Goal: Task Accomplishment & Management: Use online tool/utility

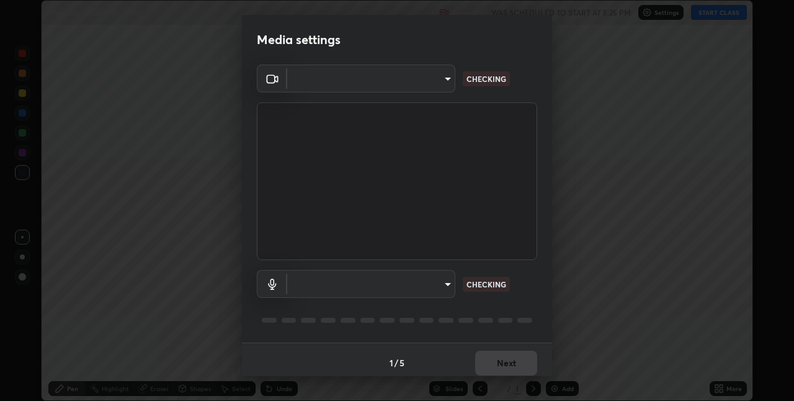
scroll to position [6, 0]
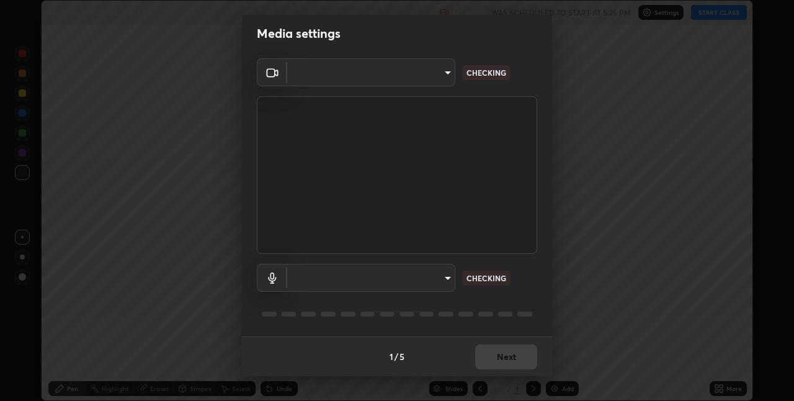
type input "36e128aea5a76c441567214939eeabbf24327133292da18f50fe7275e7648a53"
type input "a806e4faf81049c734ed28546b01341a1d28b5ede52802803738846861663c70"
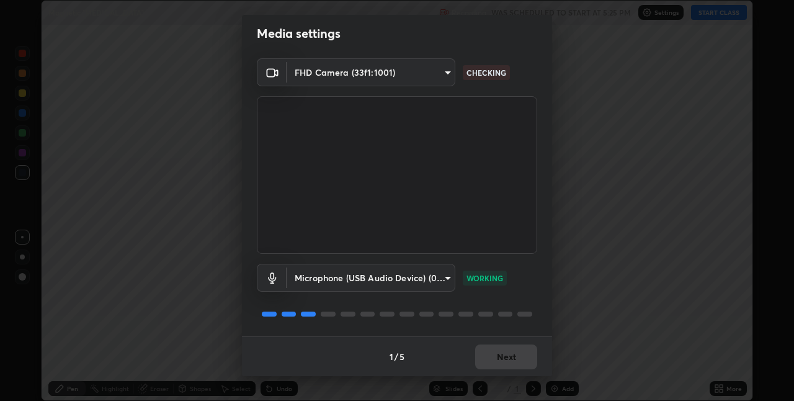
click at [490, 363] on div "1 / 5 Next" at bounding box center [397, 356] width 310 height 40
click at [496, 351] on button "Next" at bounding box center [506, 356] width 62 height 25
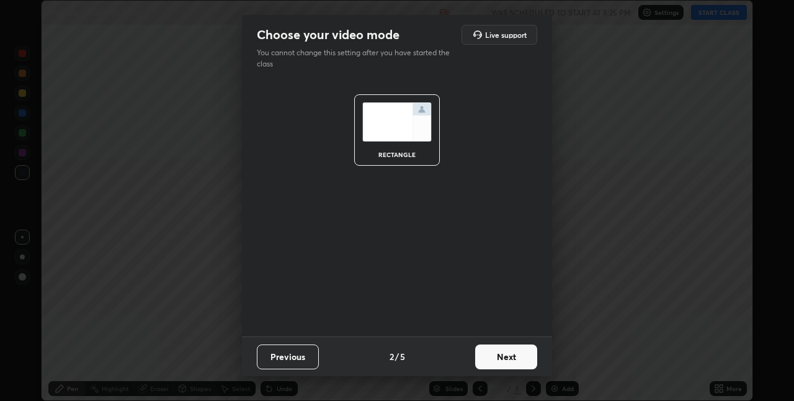
scroll to position [0, 0]
click at [497, 352] on button "Next" at bounding box center [506, 356] width 62 height 25
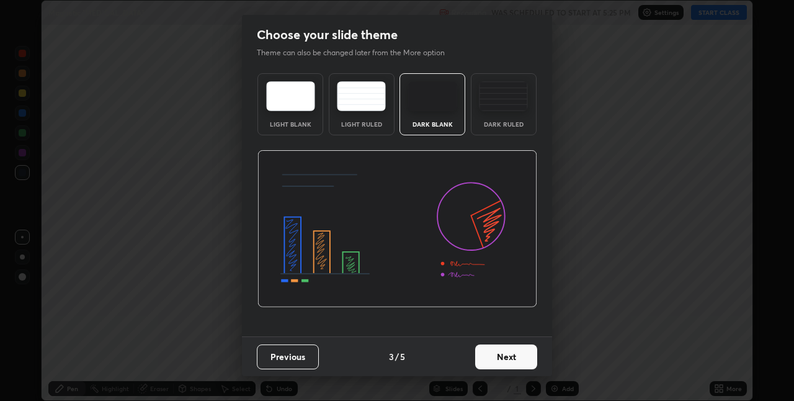
click at [510, 118] on div "Dark Ruled" at bounding box center [504, 104] width 66 height 62
click at [488, 357] on button "Next" at bounding box center [506, 356] width 62 height 25
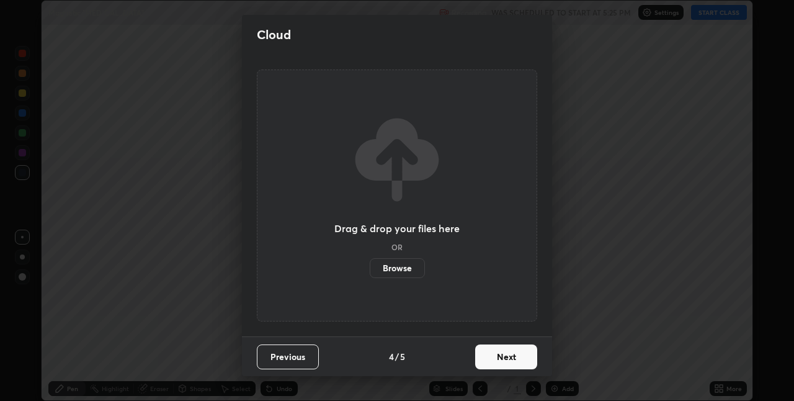
click at [492, 362] on button "Next" at bounding box center [506, 356] width 62 height 25
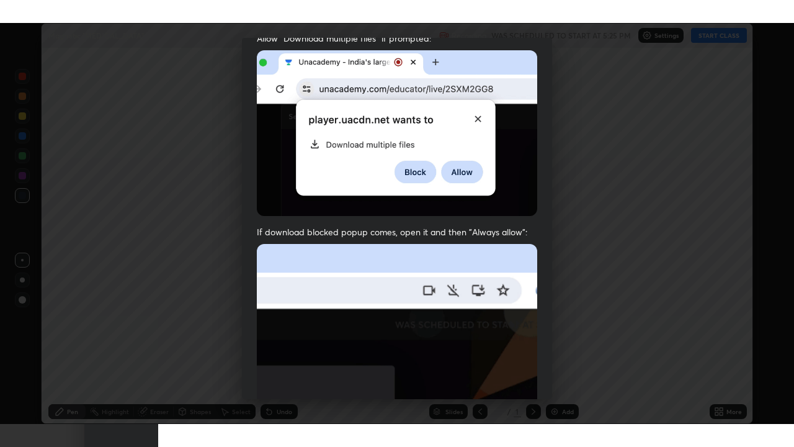
scroll to position [259, 0]
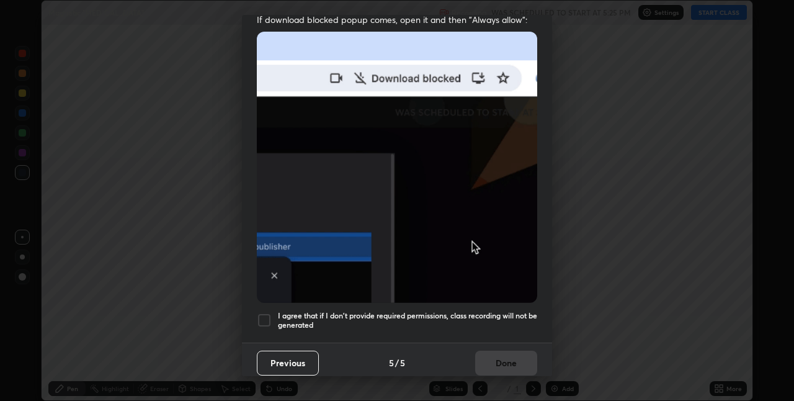
click at [496, 316] on h5 "I agree that if I don't provide required permissions, class recording will not …" at bounding box center [407, 320] width 259 height 19
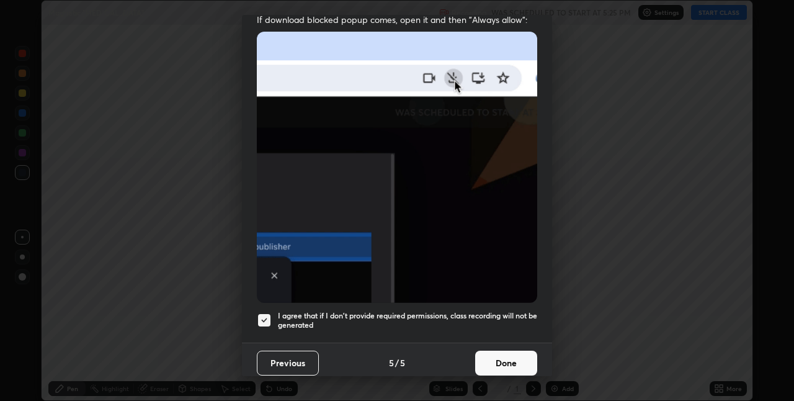
click at [496, 360] on button "Done" at bounding box center [506, 362] width 62 height 25
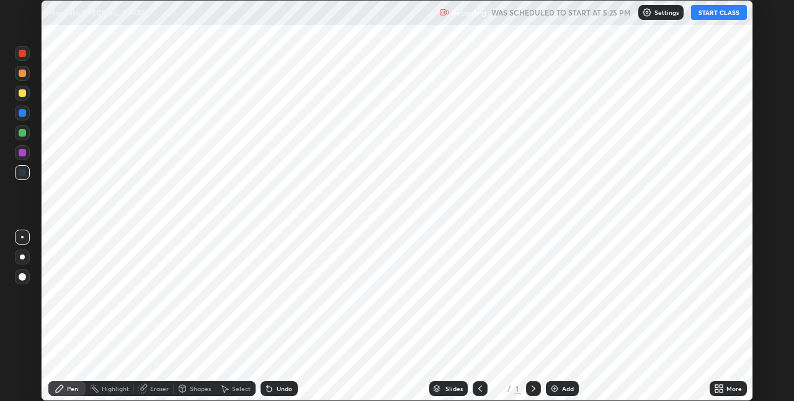
click at [715, 12] on button "START CLASS" at bounding box center [719, 12] width 56 height 15
click at [716, 386] on icon at bounding box center [716, 386] width 3 height 3
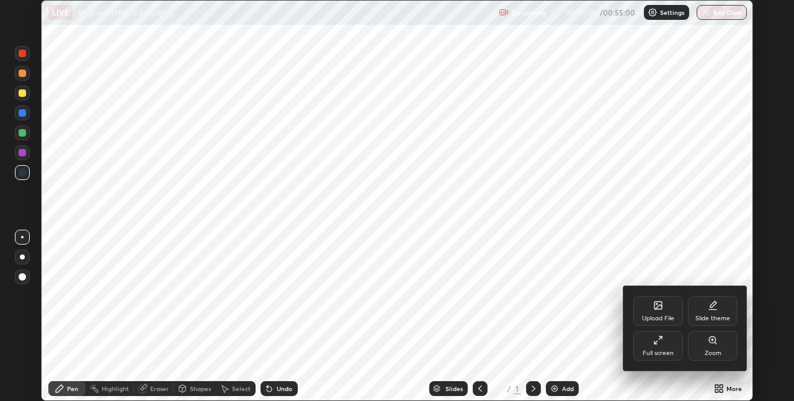
click at [658, 345] on div "Full screen" at bounding box center [658, 346] width 50 height 30
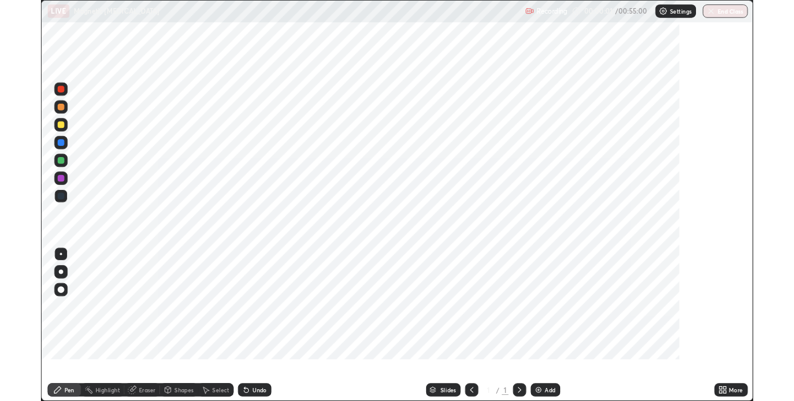
scroll to position [447, 794]
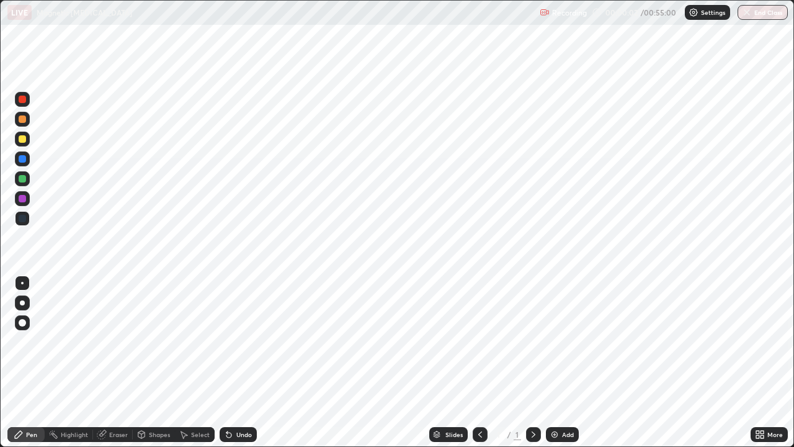
click at [762, 400] on icon at bounding box center [761, 431] width 3 height 3
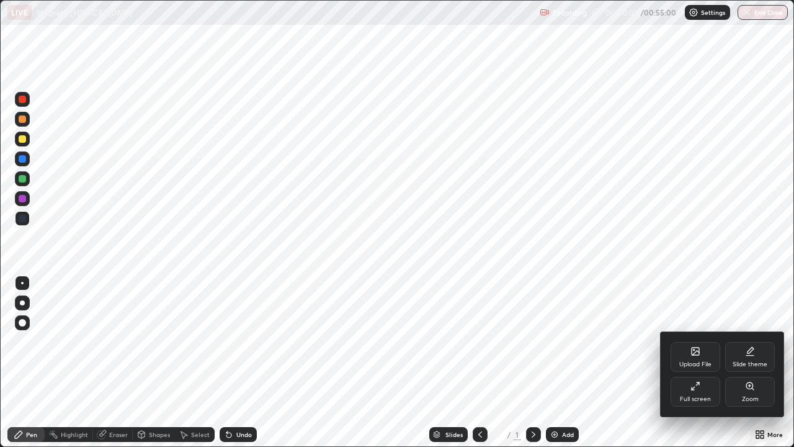
click at [712, 391] on div "Full screen" at bounding box center [696, 392] width 50 height 30
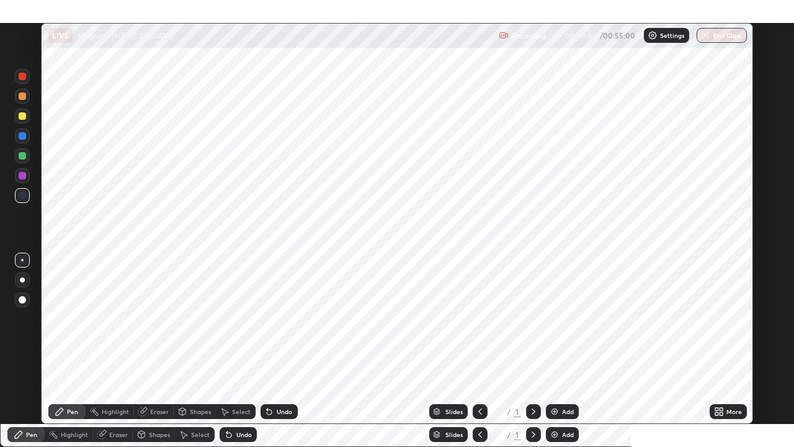
scroll to position [61626, 61233]
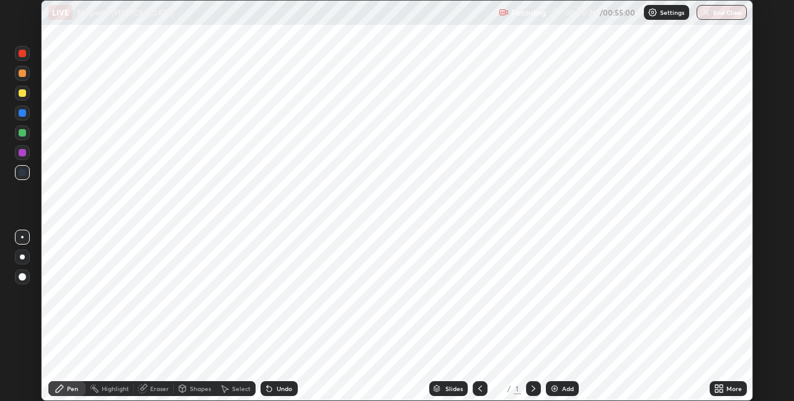
click at [724, 389] on icon at bounding box center [719, 388] width 10 height 10
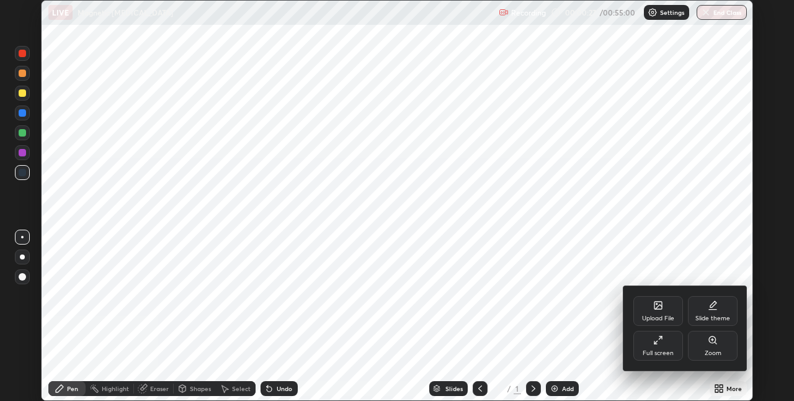
click at [659, 310] on div "Upload File" at bounding box center [658, 311] width 50 height 30
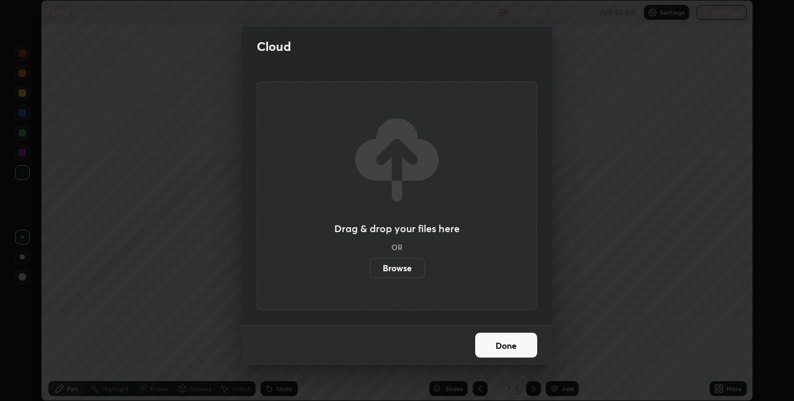
click at [390, 263] on label "Browse" at bounding box center [397, 268] width 55 height 20
click at [370, 263] on input "Browse" at bounding box center [370, 268] width 0 height 20
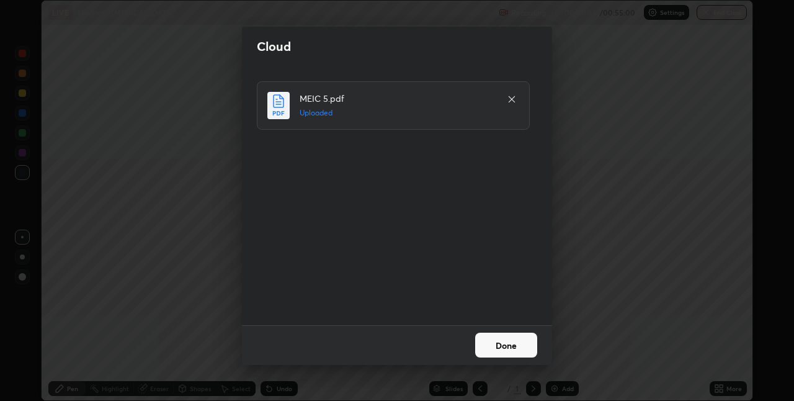
click at [496, 345] on button "Done" at bounding box center [506, 344] width 62 height 25
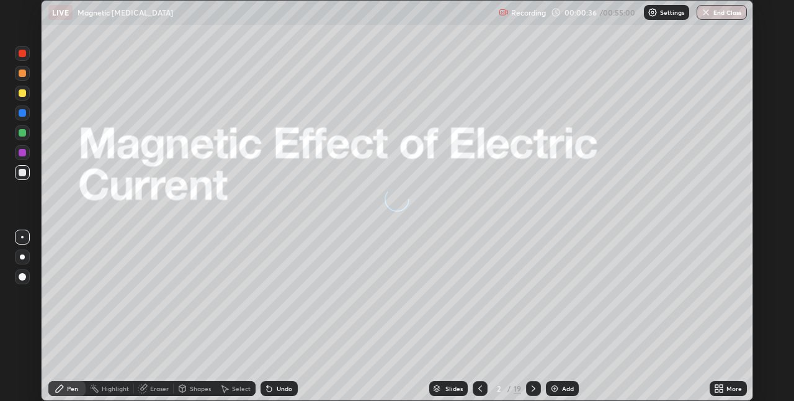
click at [729, 391] on div "More" at bounding box center [734, 388] width 16 height 6
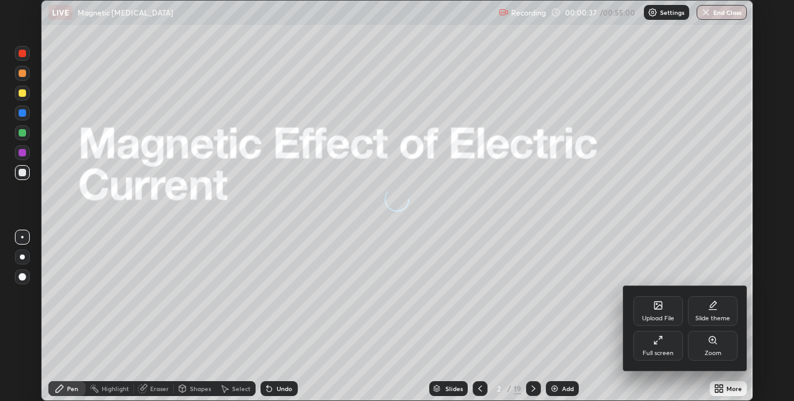
click at [668, 343] on div "Full screen" at bounding box center [658, 346] width 50 height 30
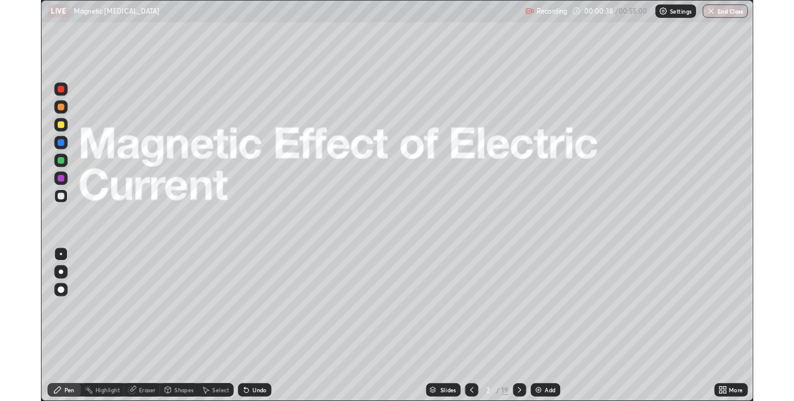
scroll to position [447, 794]
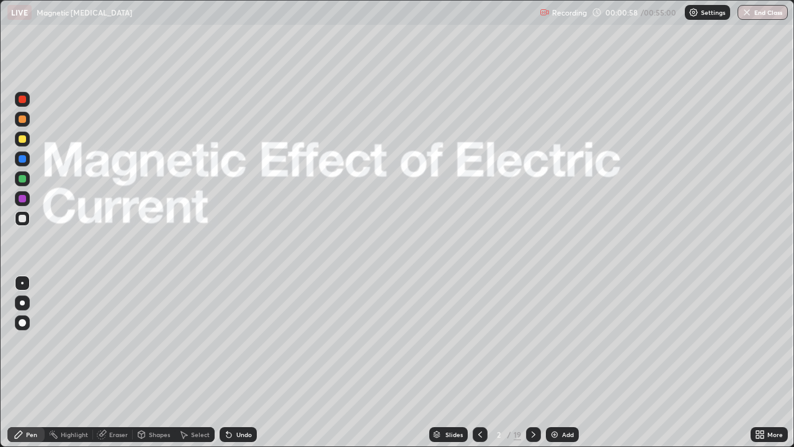
click at [533, 400] on icon at bounding box center [533, 434] width 10 height 10
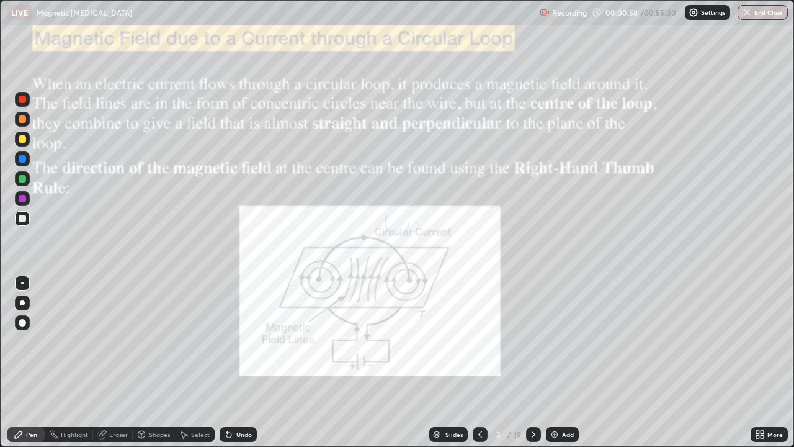
click at [532, 400] on icon at bounding box center [533, 434] width 10 height 10
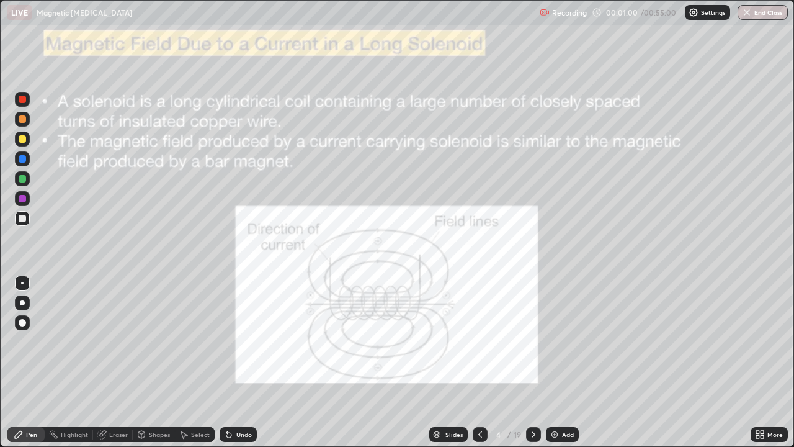
click at [528, 400] on icon at bounding box center [533, 434] width 10 height 10
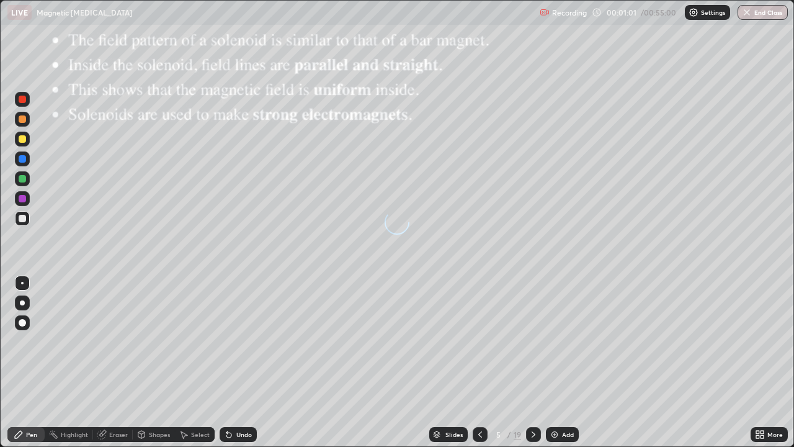
click at [532, 400] on icon at bounding box center [533, 434] width 10 height 10
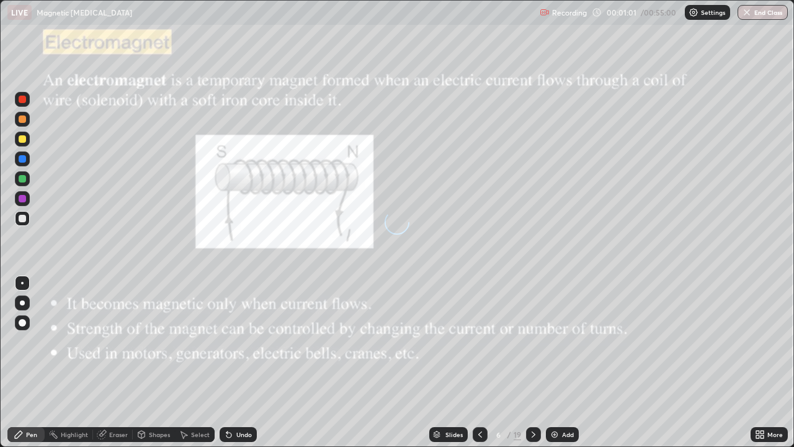
click at [527, 400] on div at bounding box center [533, 434] width 15 height 15
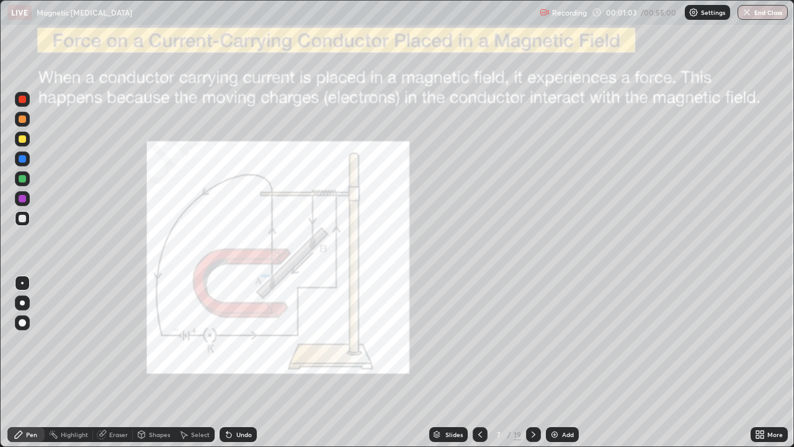
click at [532, 400] on icon at bounding box center [533, 434] width 10 height 10
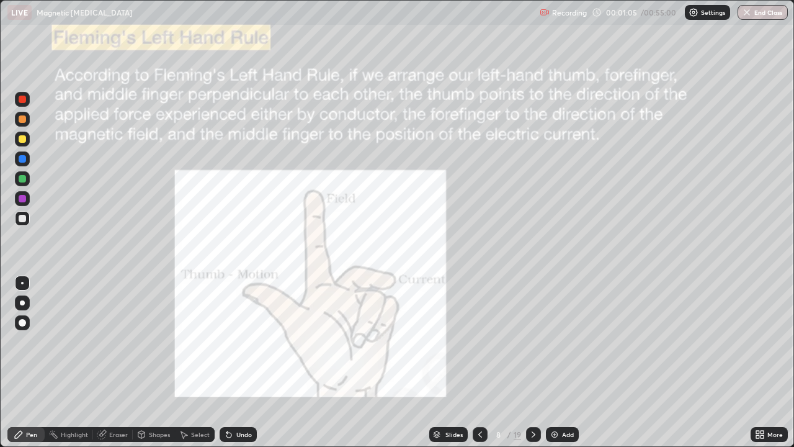
click at [532, 400] on icon at bounding box center [533, 434] width 10 height 10
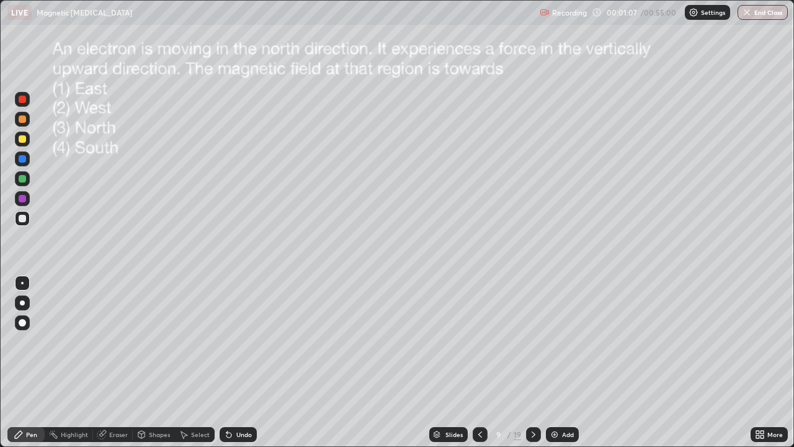
click at [528, 400] on icon at bounding box center [533, 434] width 10 height 10
click at [532, 400] on icon at bounding box center [534, 434] width 4 height 6
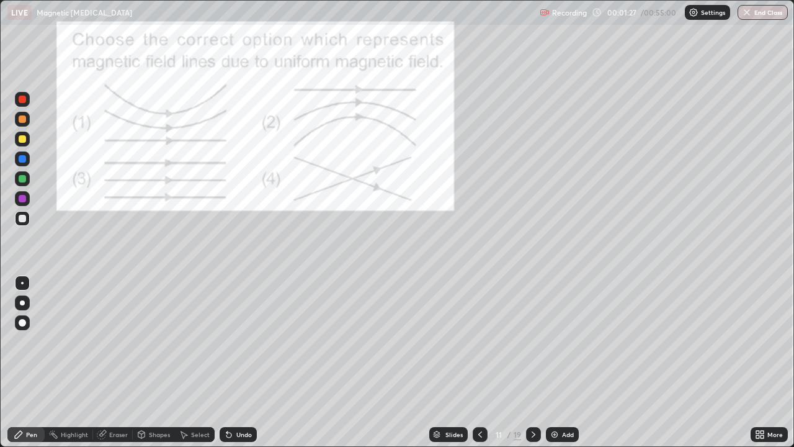
click at [20, 122] on div at bounding box center [22, 118] width 7 height 7
click at [21, 120] on div at bounding box center [22, 118] width 7 height 7
click at [22, 303] on div at bounding box center [22, 302] width 5 height 5
click at [191, 195] on button "Undo" at bounding box center [181, 202] width 36 height 15
click at [535, 400] on icon at bounding box center [533, 434] width 10 height 10
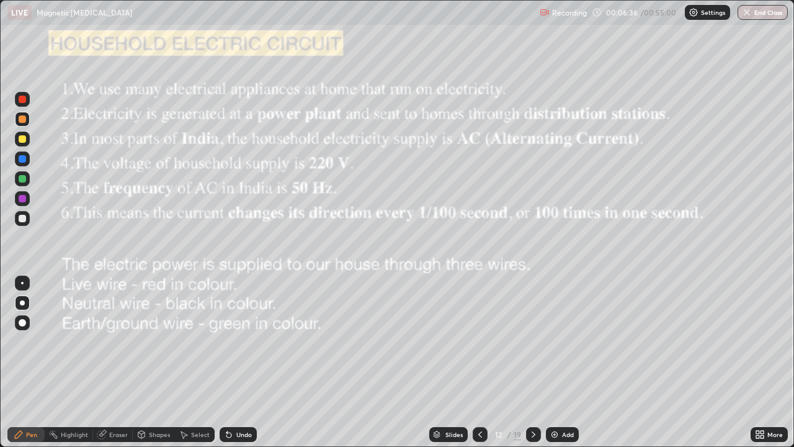
click at [562, 400] on div "Add" at bounding box center [562, 434] width 33 height 15
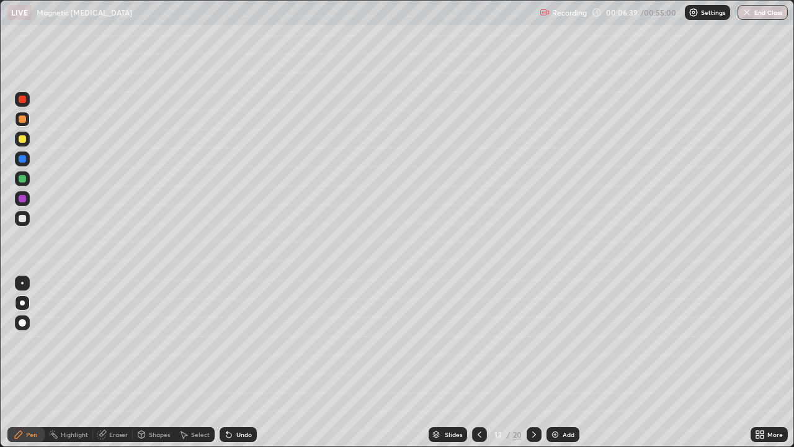
click at [22, 218] on div at bounding box center [22, 218] width 7 height 7
click at [228, 400] on icon at bounding box center [228, 434] width 5 height 5
click at [246, 400] on div "Undo" at bounding box center [244, 434] width 16 height 6
click at [233, 400] on div "Undo" at bounding box center [238, 434] width 37 height 15
click at [478, 400] on icon at bounding box center [480, 434] width 4 height 6
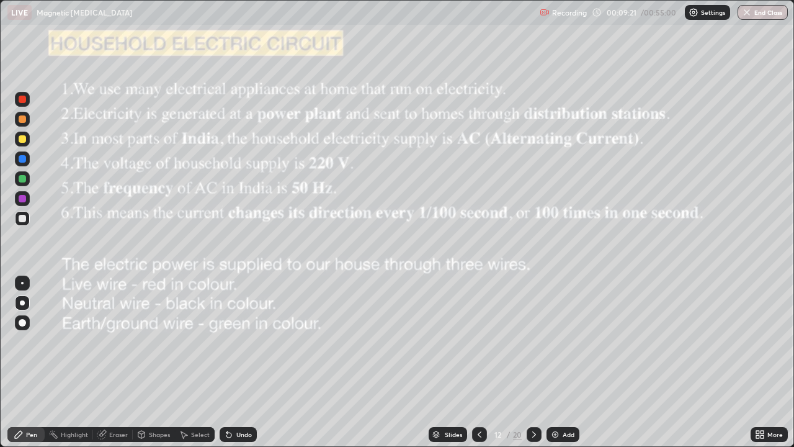
click at [560, 400] on div "Add" at bounding box center [562, 434] width 33 height 15
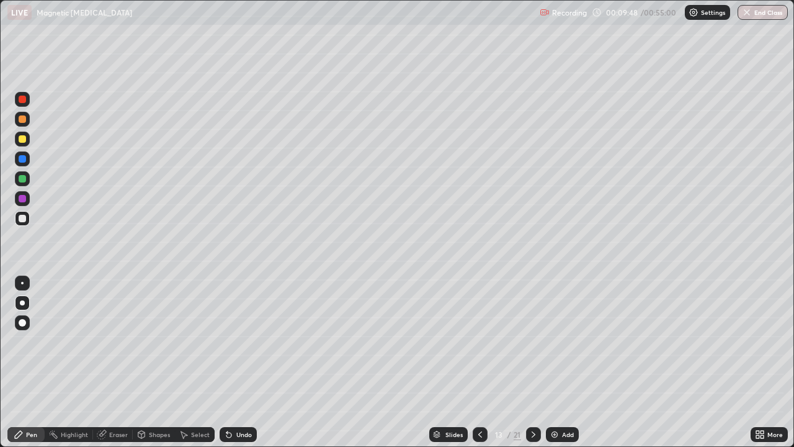
click at [478, 400] on icon at bounding box center [480, 434] width 10 height 10
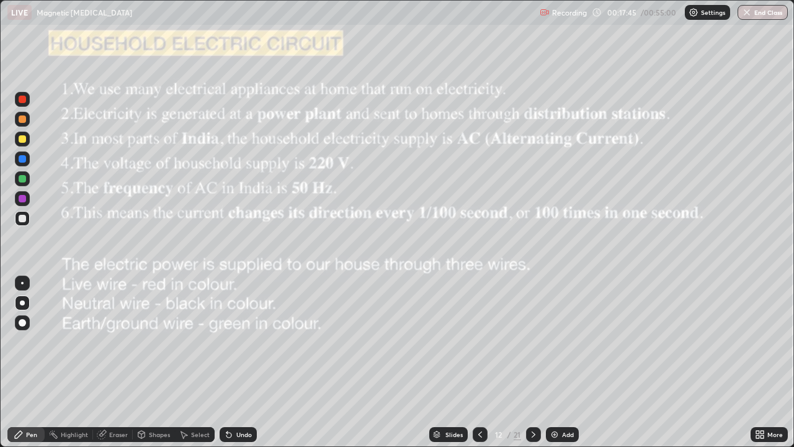
click at [528, 400] on icon at bounding box center [533, 434] width 10 height 10
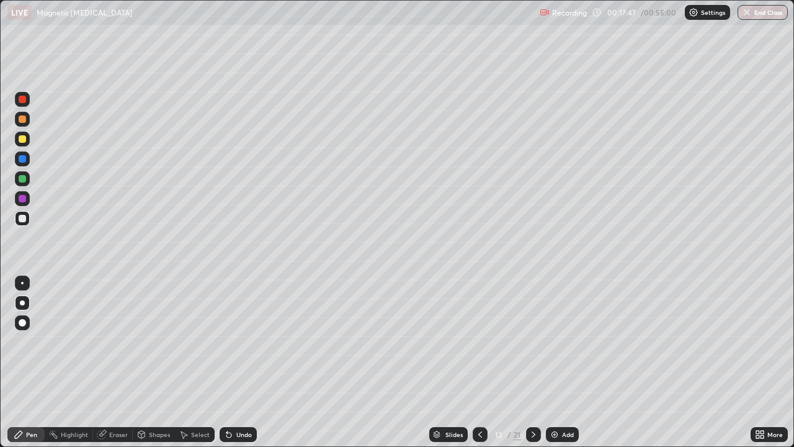
click at [533, 400] on icon at bounding box center [533, 434] width 10 height 10
click at [534, 400] on icon at bounding box center [533, 434] width 10 height 10
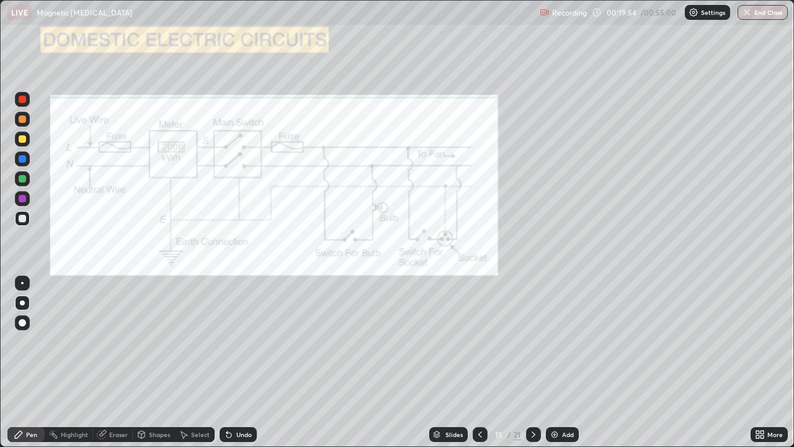
click at [20, 96] on div at bounding box center [22, 99] width 7 height 7
click at [532, 400] on icon at bounding box center [533, 434] width 10 height 10
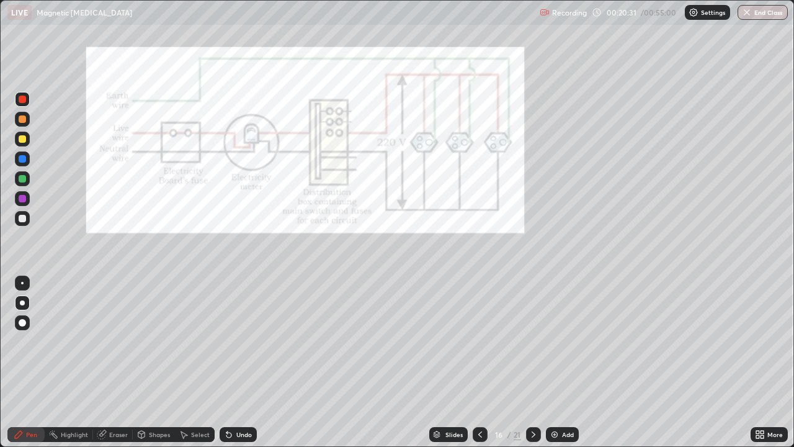
click at [538, 400] on div at bounding box center [533, 434] width 15 height 15
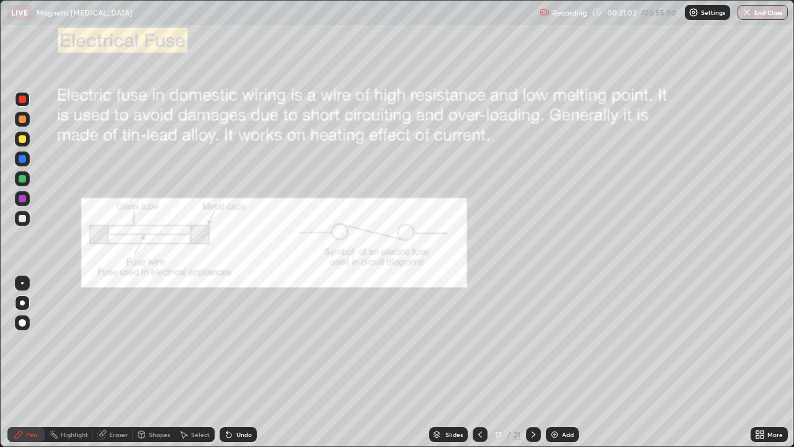
click at [475, 400] on div at bounding box center [480, 434] width 15 height 15
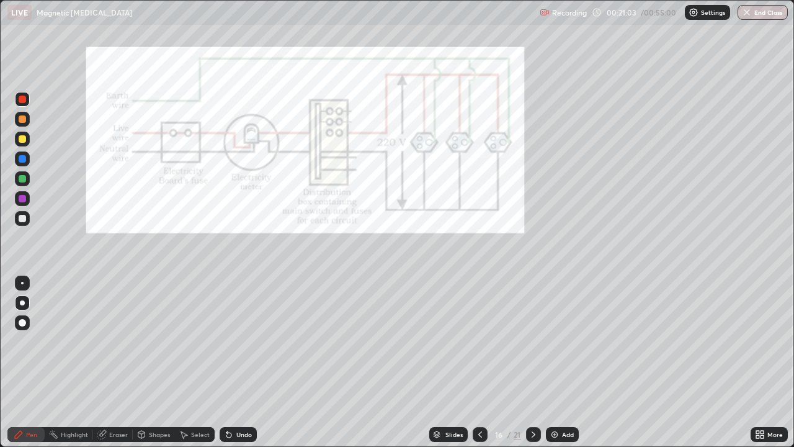
click at [484, 400] on div at bounding box center [480, 434] width 15 height 25
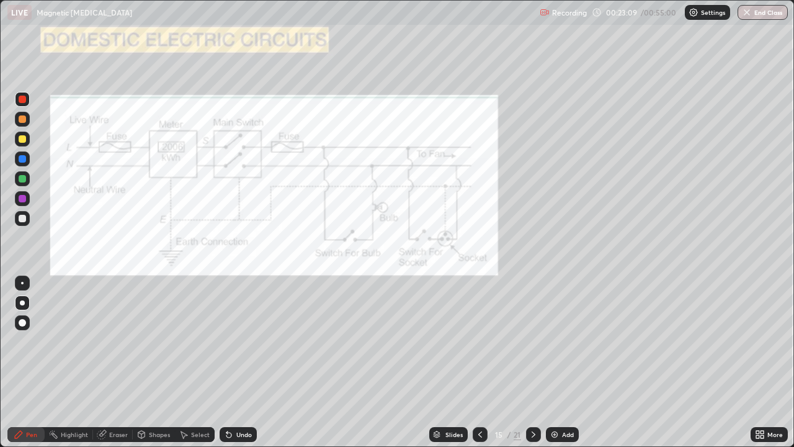
click at [23, 221] on div at bounding box center [22, 218] width 7 height 7
click at [23, 100] on div at bounding box center [22, 99] width 7 height 7
click at [22, 180] on div at bounding box center [22, 178] width 7 height 7
click at [19, 180] on div at bounding box center [22, 178] width 7 height 7
click at [187, 400] on icon at bounding box center [184, 434] width 10 height 10
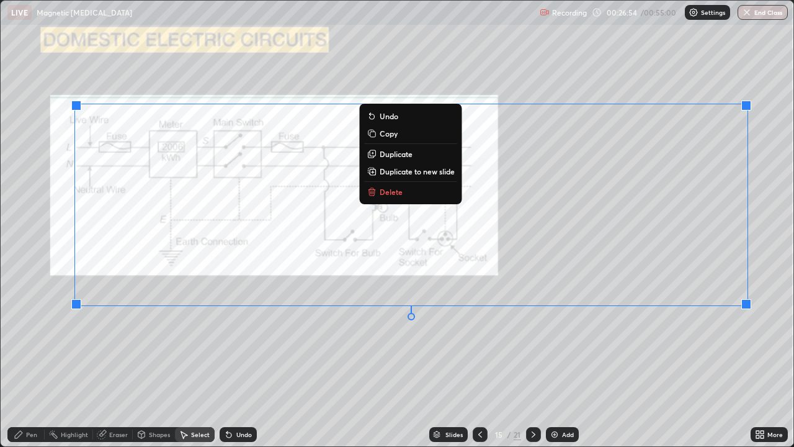
click at [392, 192] on p "Delete" at bounding box center [391, 192] width 23 height 10
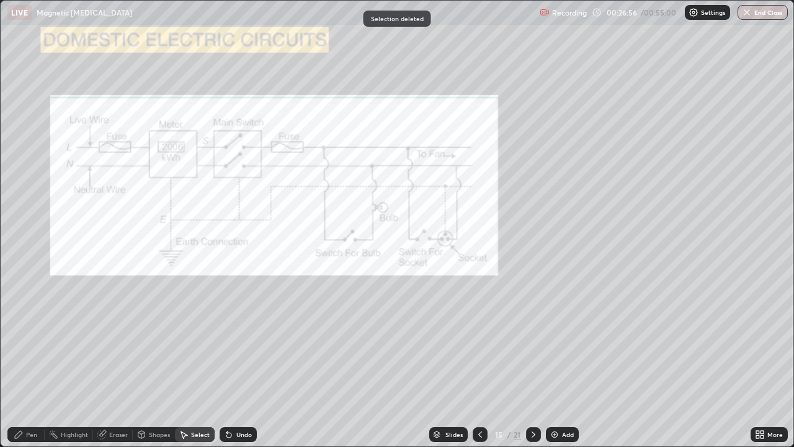
click at [25, 400] on div "Pen" at bounding box center [25, 434] width 37 height 15
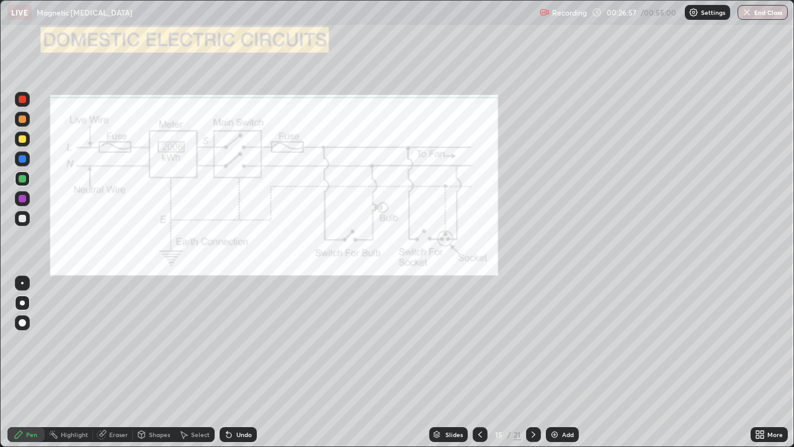
click at [22, 198] on div at bounding box center [22, 198] width 7 height 7
click at [21, 220] on div at bounding box center [22, 218] width 7 height 7
click at [192, 400] on div "Select" at bounding box center [200, 434] width 19 height 6
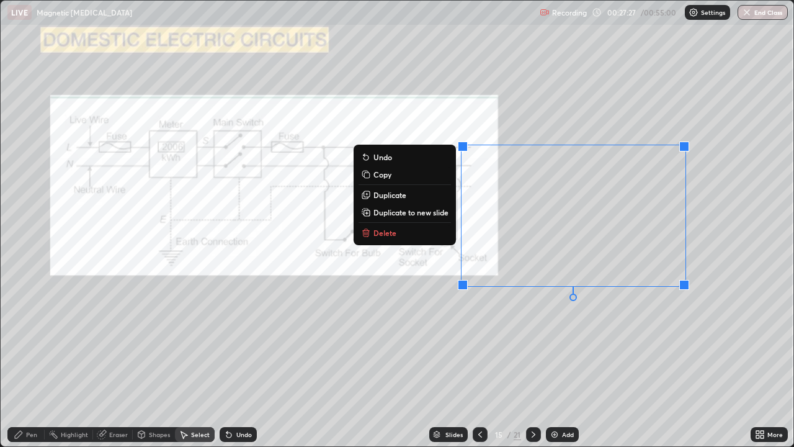
click at [387, 226] on button "Delete" at bounding box center [405, 232] width 92 height 15
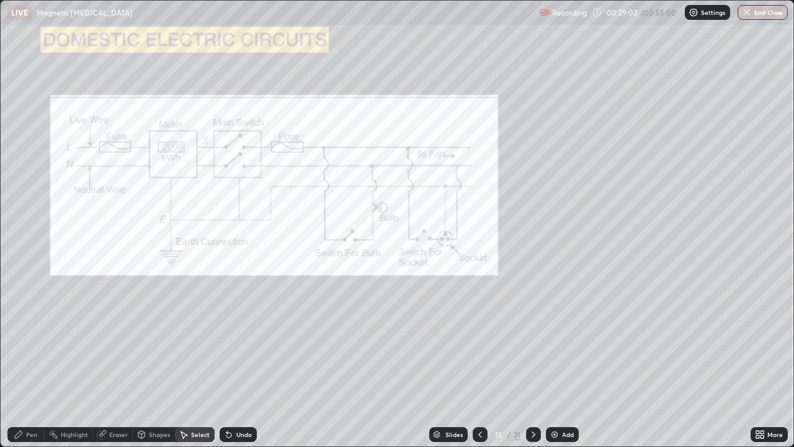
click at [29, 400] on div "Pen" at bounding box center [31, 434] width 11 height 6
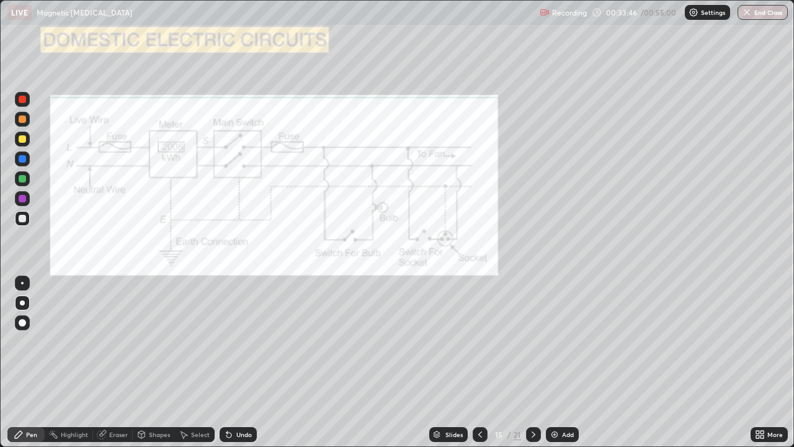
click at [532, 400] on icon at bounding box center [533, 434] width 10 height 10
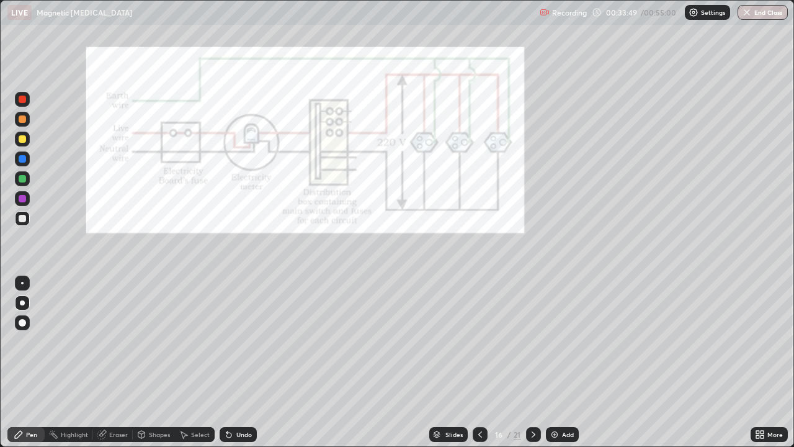
click at [532, 400] on icon at bounding box center [533, 434] width 10 height 10
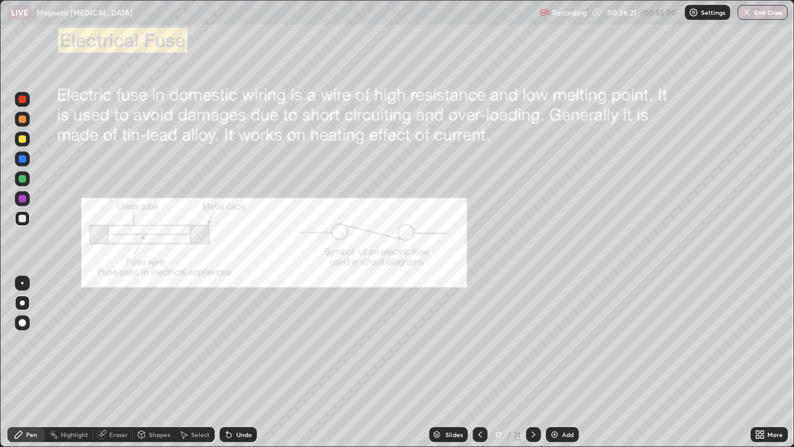
click at [25, 176] on div at bounding box center [22, 178] width 15 height 15
click at [197, 400] on div "Select" at bounding box center [200, 434] width 19 height 6
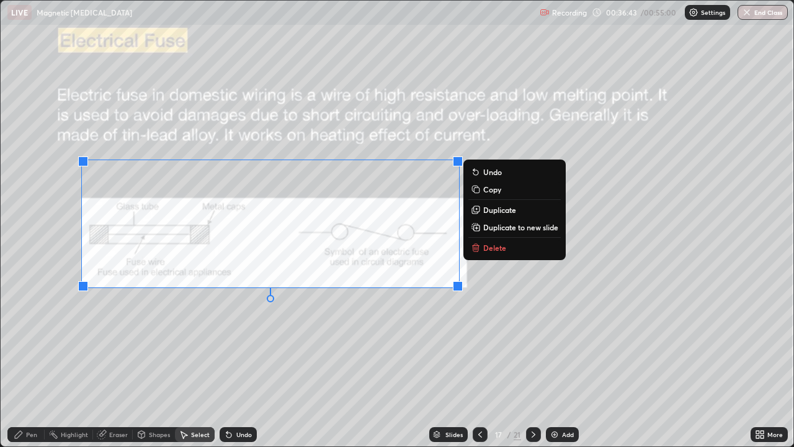
click at [475, 250] on icon at bounding box center [476, 248] width 6 height 6
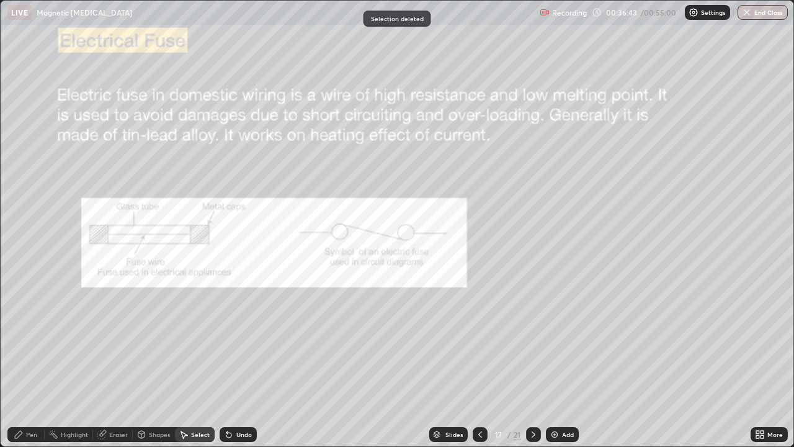
click at [434, 332] on div "0 ° Undo Copy Duplicate Duplicate to new slide Delete" at bounding box center [397, 223] width 793 height 445
click at [20, 400] on icon at bounding box center [19, 434] width 10 height 10
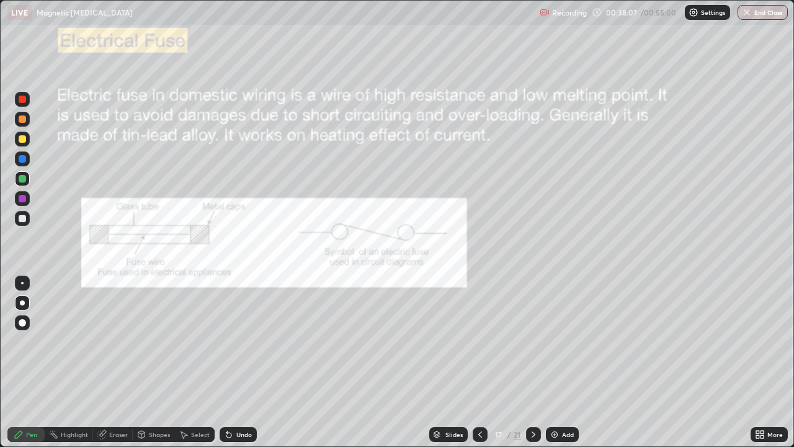
click at [21, 196] on div at bounding box center [22, 198] width 7 height 7
click at [526, 400] on div at bounding box center [533, 434] width 15 height 15
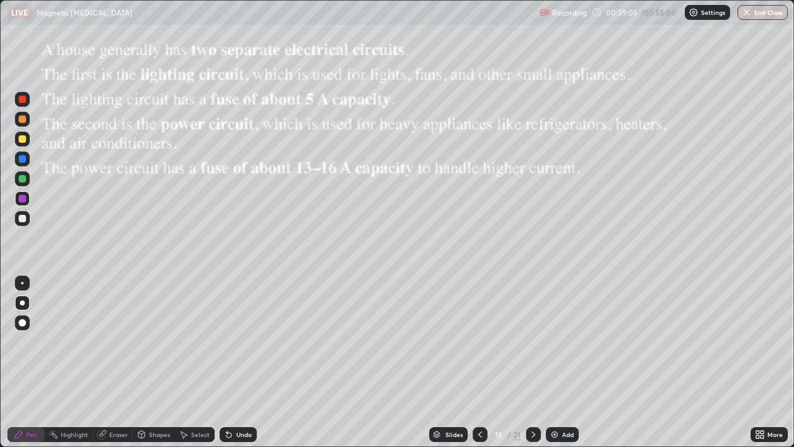
click at [22, 122] on div at bounding box center [22, 118] width 7 height 7
click at [192, 400] on div "Select" at bounding box center [200, 434] width 19 height 6
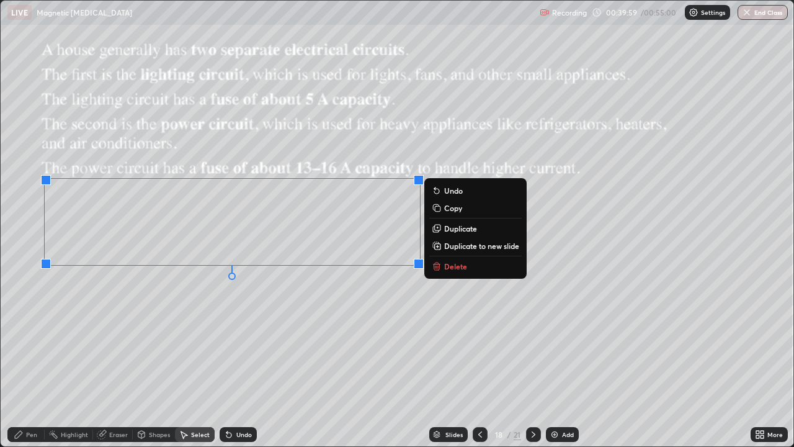
click at [440, 267] on icon at bounding box center [437, 266] width 10 height 10
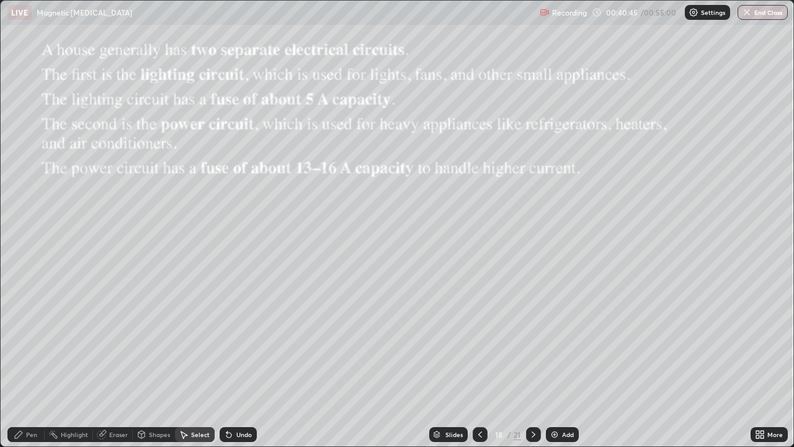
click at [24, 400] on div "Pen" at bounding box center [25, 434] width 37 height 15
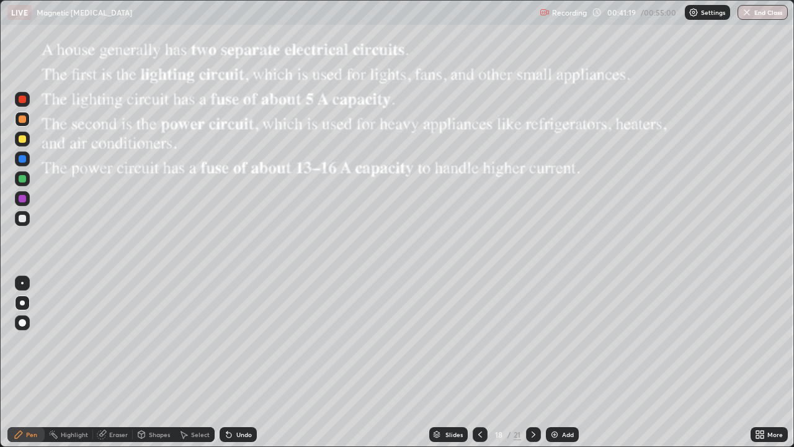
click at [194, 400] on div "Select" at bounding box center [200, 434] width 19 height 6
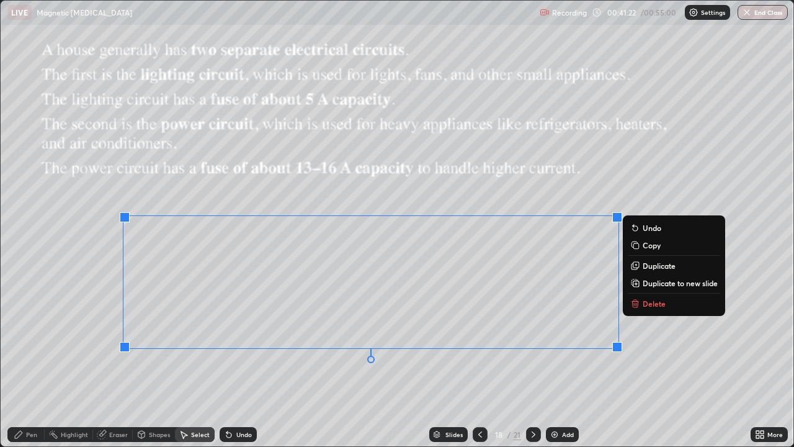
click at [639, 310] on button "Delete" at bounding box center [674, 303] width 92 height 15
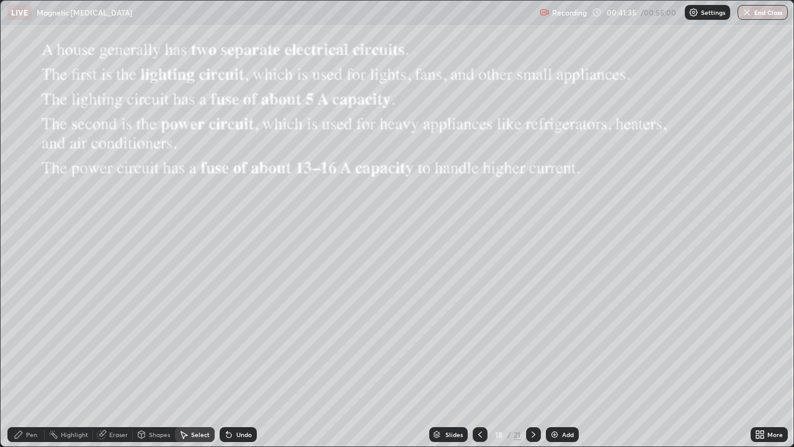
click at [32, 400] on div "Pen" at bounding box center [31, 434] width 11 height 6
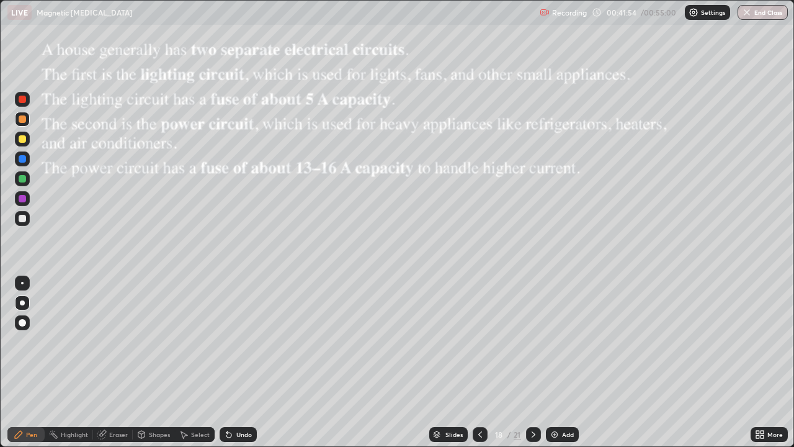
click at [533, 400] on icon at bounding box center [533, 434] width 10 height 10
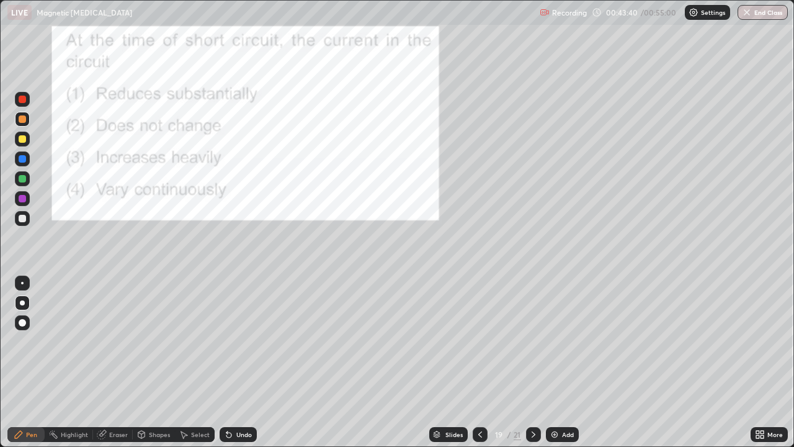
click at [532, 400] on icon at bounding box center [533, 434] width 10 height 10
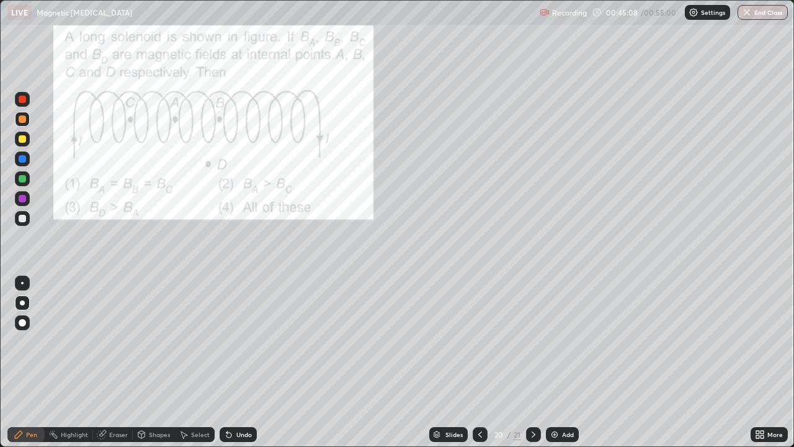
click at [236, 400] on div "Undo" at bounding box center [244, 434] width 16 height 6
click at [227, 400] on icon at bounding box center [228, 434] width 5 height 5
click at [225, 400] on div "Undo" at bounding box center [238, 434] width 37 height 15
click at [232, 400] on div "Undo" at bounding box center [238, 434] width 37 height 15
click at [232, 400] on icon at bounding box center [229, 434] width 10 height 10
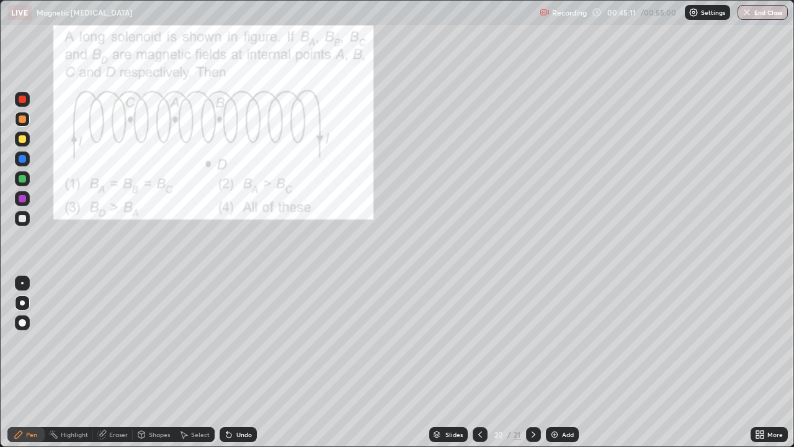
click at [234, 400] on div "Undo" at bounding box center [238, 434] width 37 height 15
click at [231, 400] on div "Undo" at bounding box center [238, 434] width 37 height 15
click at [229, 400] on icon at bounding box center [228, 434] width 5 height 5
click at [240, 400] on div "Undo" at bounding box center [244, 434] width 16 height 6
click at [250, 400] on div "Undo" at bounding box center [238, 434] width 37 height 15
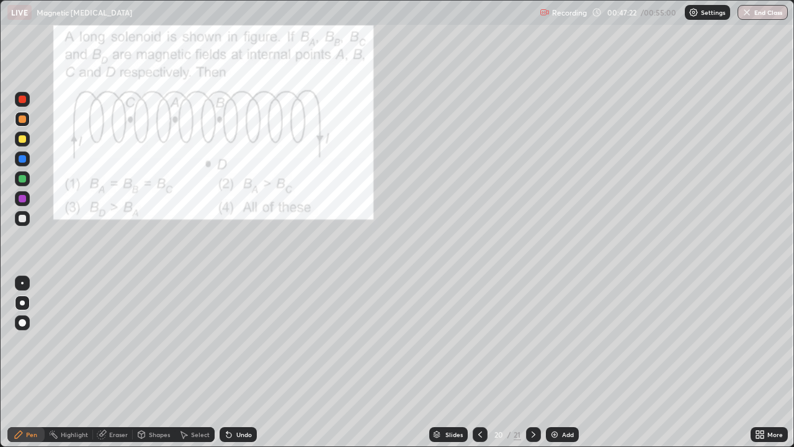
click at [528, 400] on icon at bounding box center [533, 434] width 10 height 10
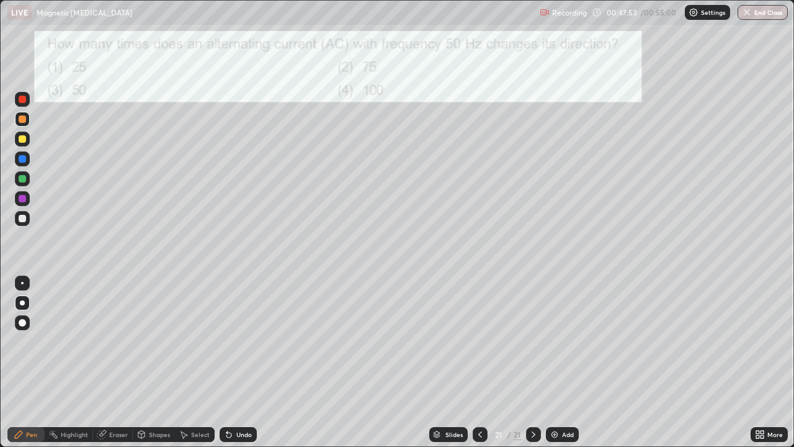
click at [549, 400] on div "Add" at bounding box center [562, 434] width 33 height 15
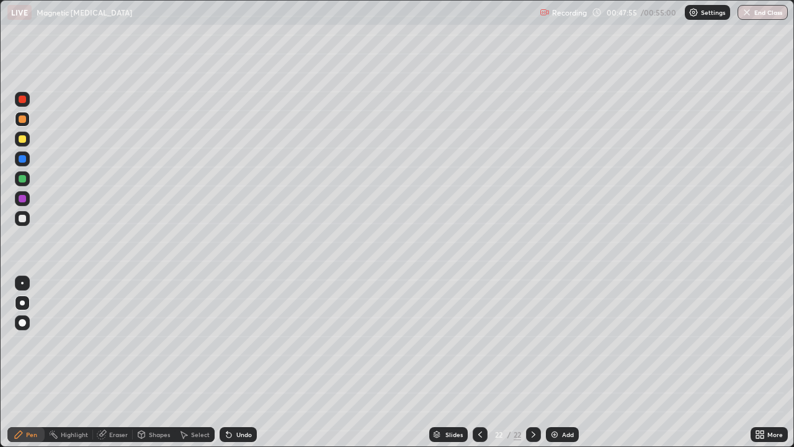
click at [26, 400] on div "Pen" at bounding box center [25, 434] width 37 height 15
click at [25, 221] on div at bounding box center [22, 218] width 7 height 7
click at [23, 301] on div at bounding box center [22, 302] width 5 height 5
click at [21, 219] on div at bounding box center [22, 218] width 7 height 7
click at [238, 400] on div "Undo" at bounding box center [238, 434] width 37 height 15
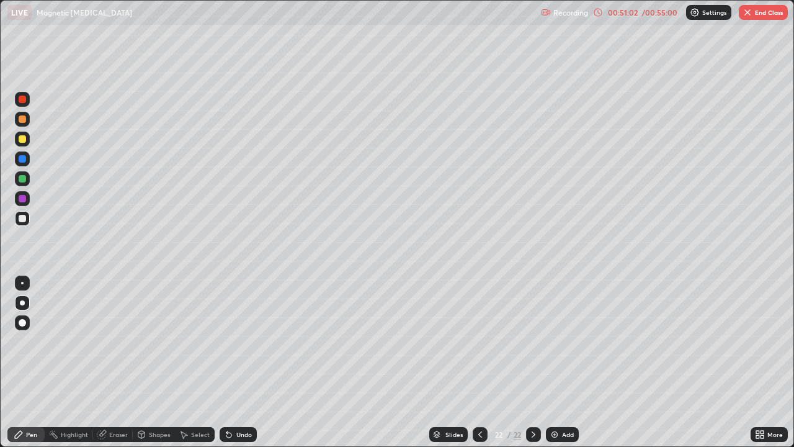
click at [243, 400] on div "Undo" at bounding box center [244, 434] width 16 height 6
click at [236, 400] on div "Undo" at bounding box center [244, 434] width 16 height 6
click at [757, 15] on button "End Class" at bounding box center [763, 12] width 49 height 15
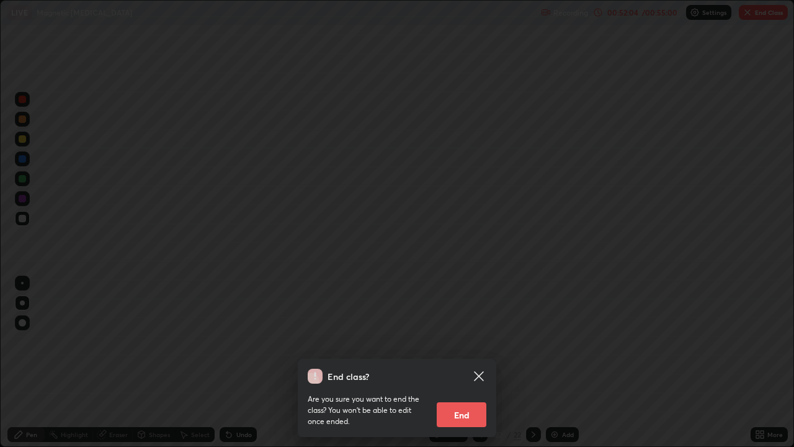
click at [463, 400] on button "End" at bounding box center [462, 414] width 50 height 25
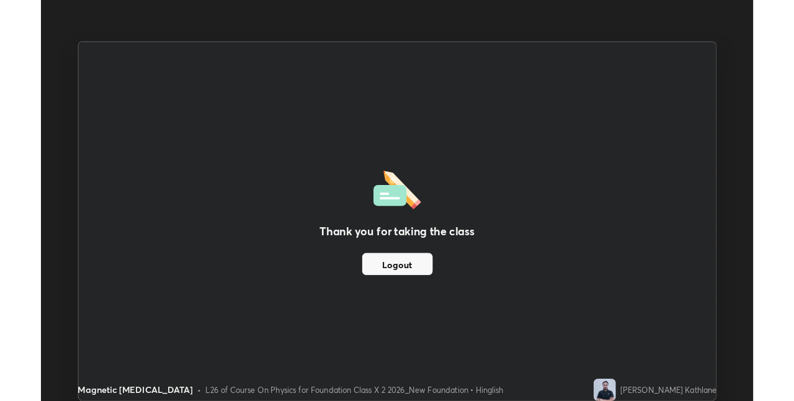
scroll to position [61626, 61233]
